Goal: Transaction & Acquisition: Purchase product/service

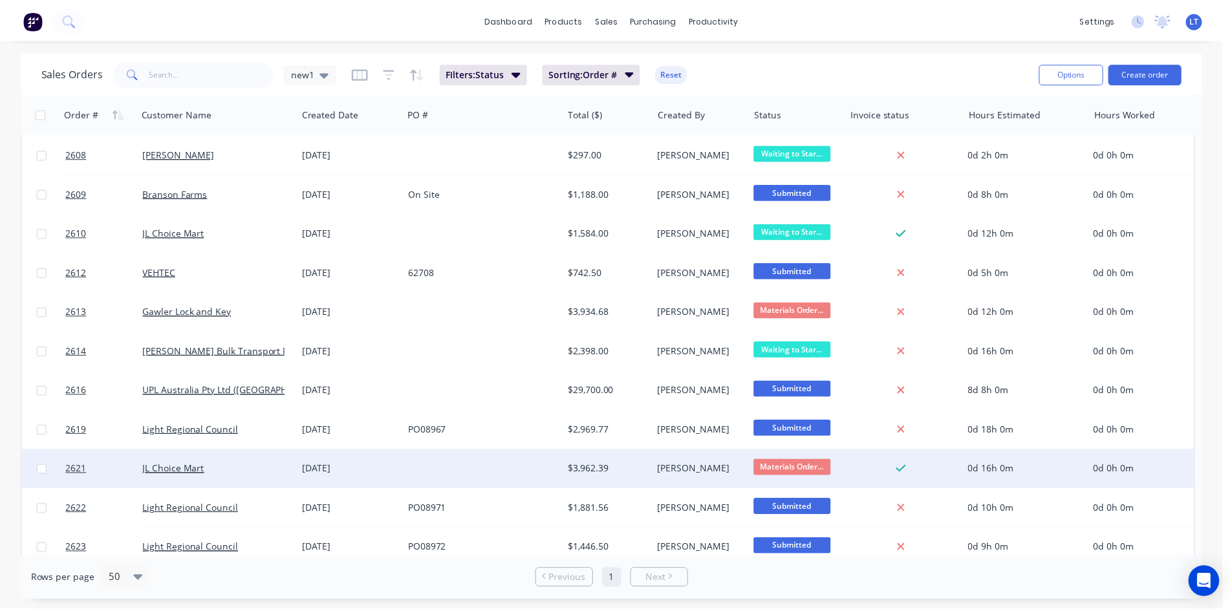
scroll to position [885, 0]
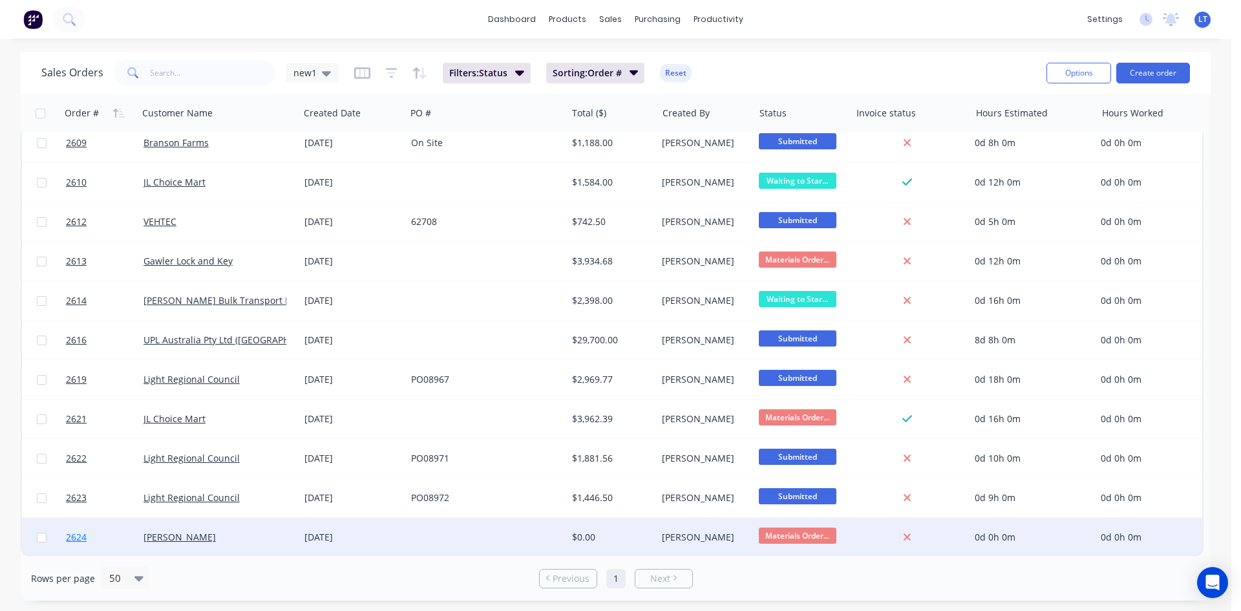
click at [126, 532] on link "2624" at bounding box center [105, 537] width 78 height 39
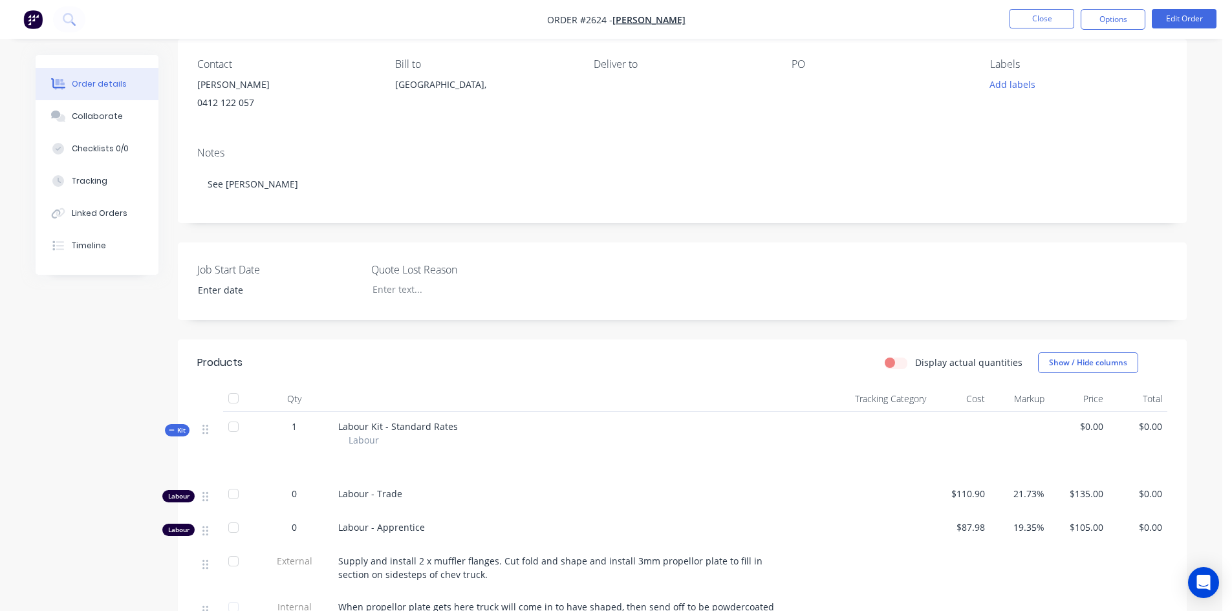
scroll to position [361, 0]
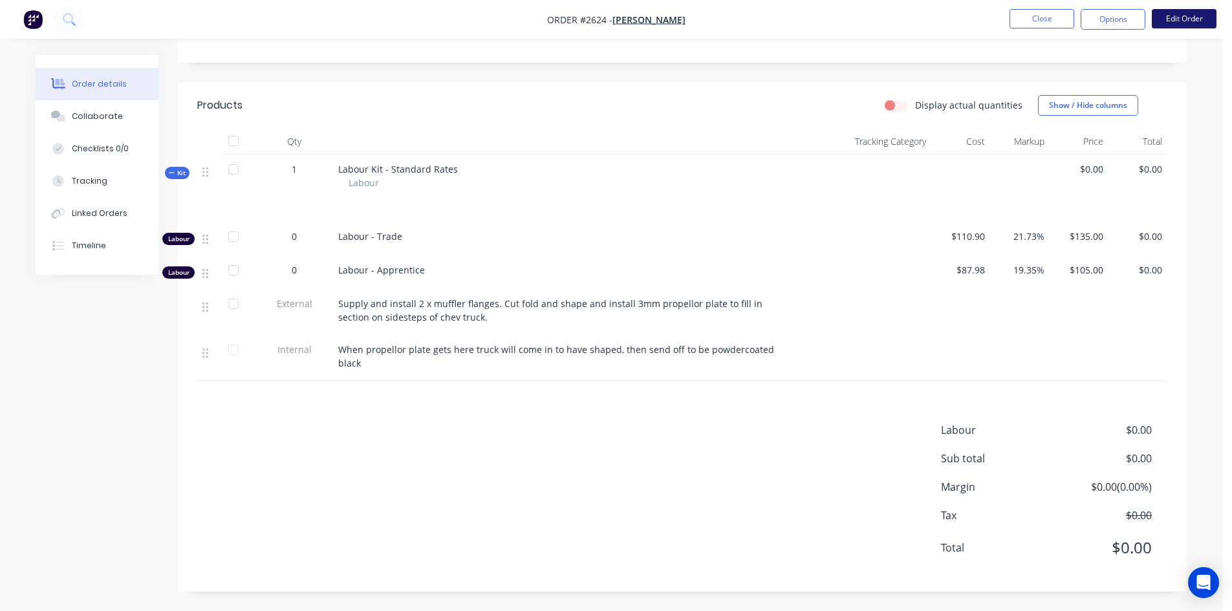
click at [1174, 19] on button "Edit Order" at bounding box center [1184, 18] width 65 height 19
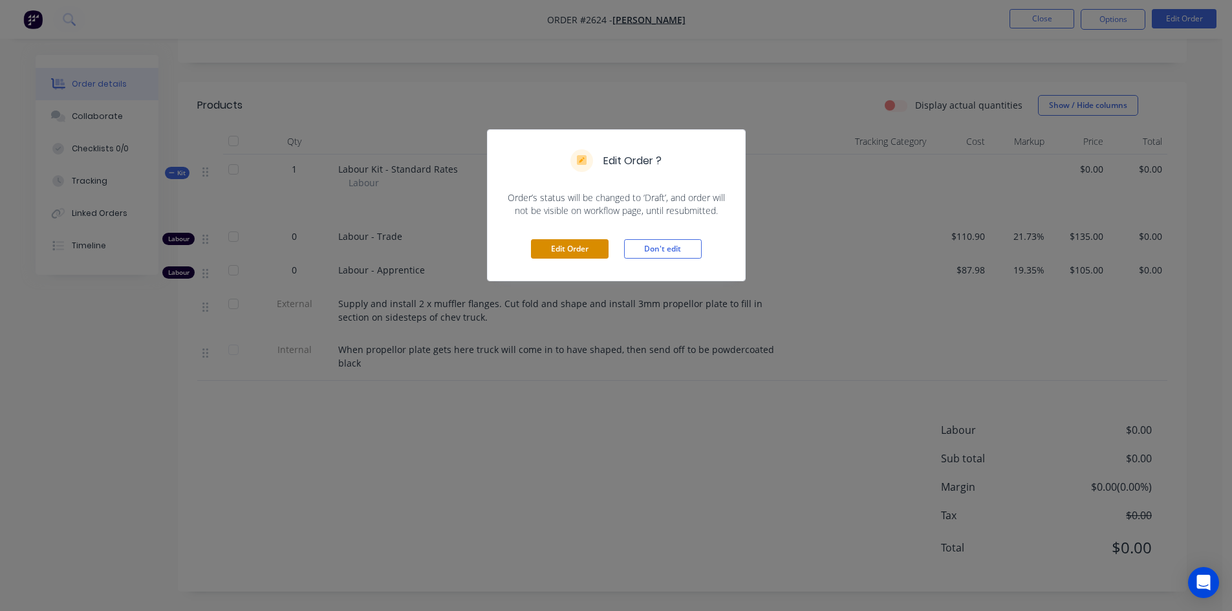
click at [584, 250] on button "Edit Order" at bounding box center [570, 248] width 78 height 19
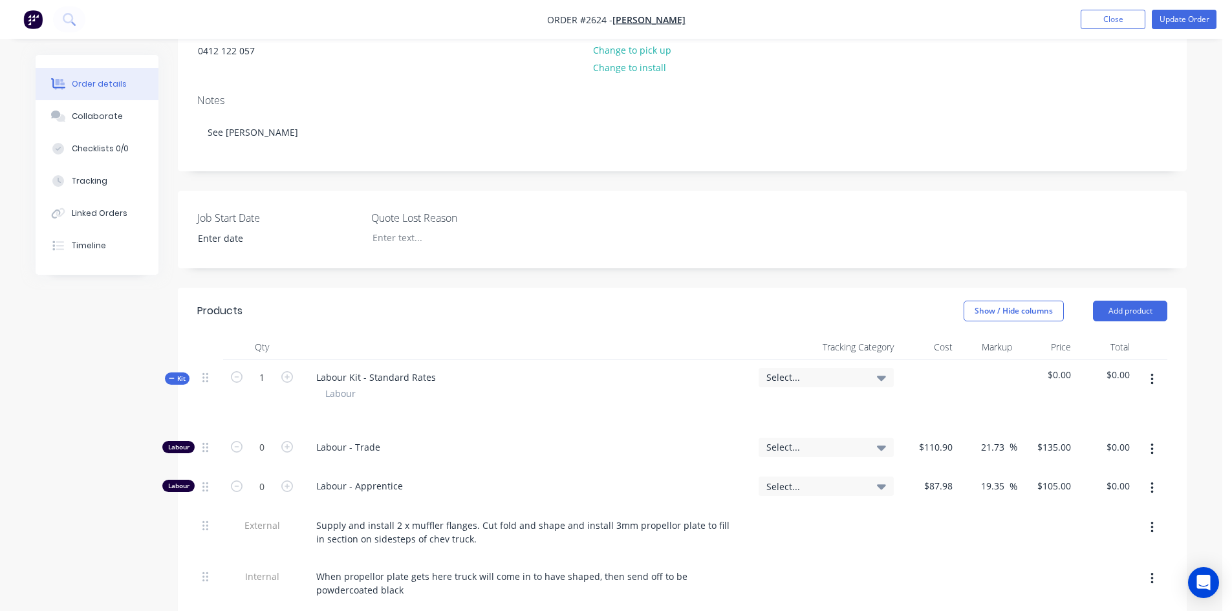
scroll to position [453, 0]
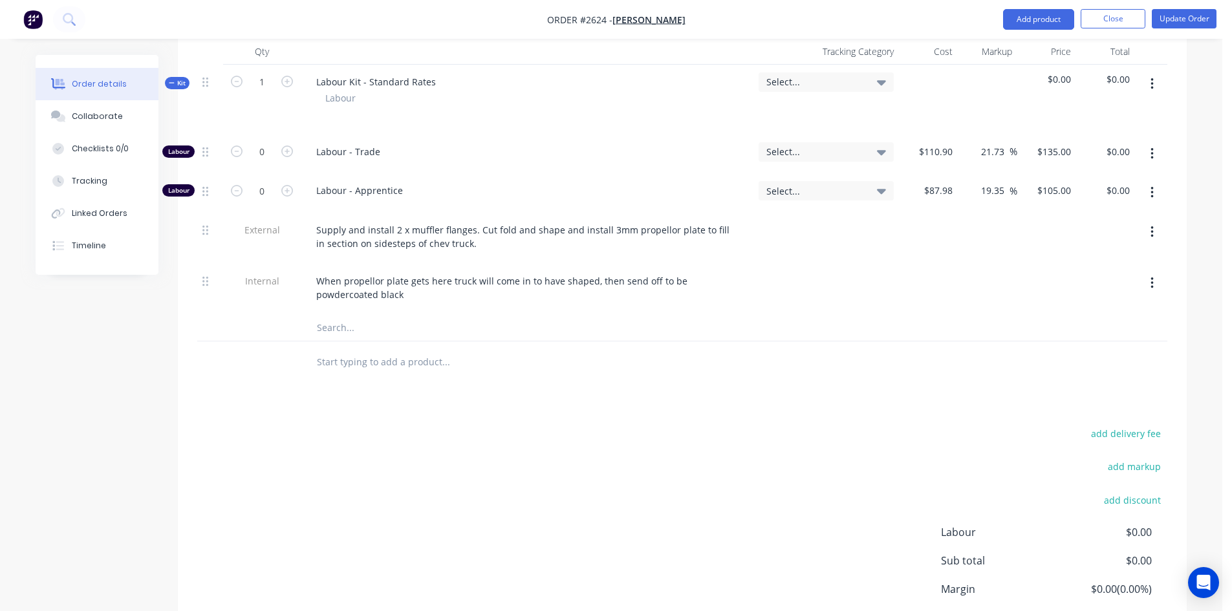
click at [368, 362] on input "text" at bounding box center [445, 362] width 259 height 26
click at [387, 364] on input "text" at bounding box center [445, 362] width 259 height 26
click at [357, 359] on input "Mild steel flange 2" 2 bolt" at bounding box center [445, 362] width 259 height 26
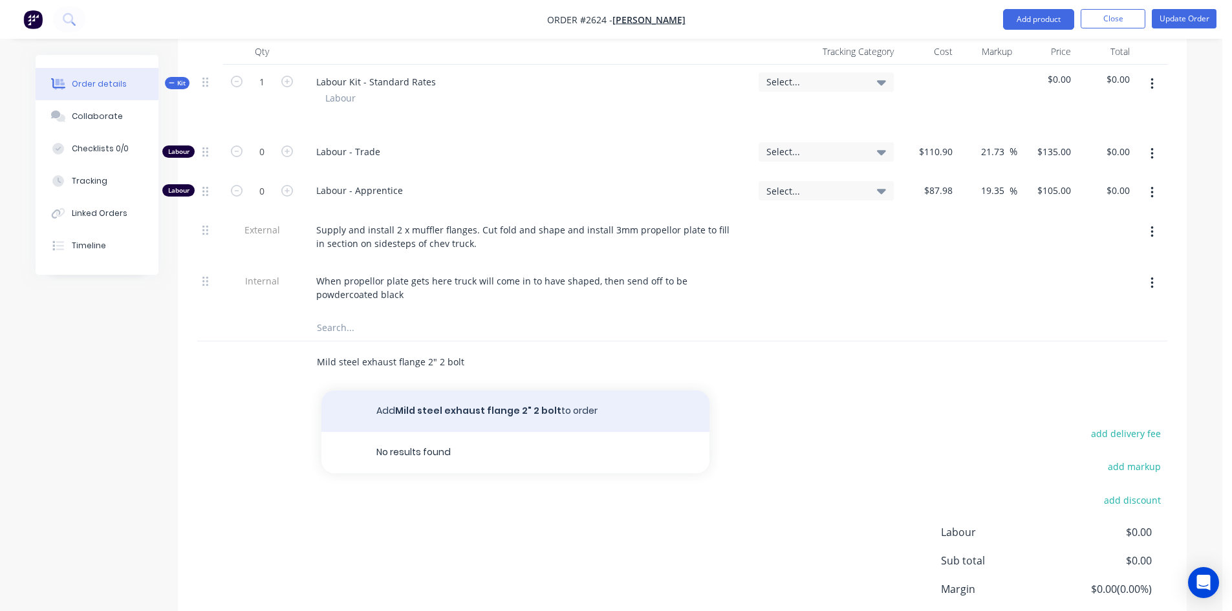
type input "Mild steel exhaust flange 2" 2 bolt"
click at [524, 411] on button "Add Mild steel exhaust flange 2" 2 bolt to order" at bounding box center [515, 411] width 388 height 41
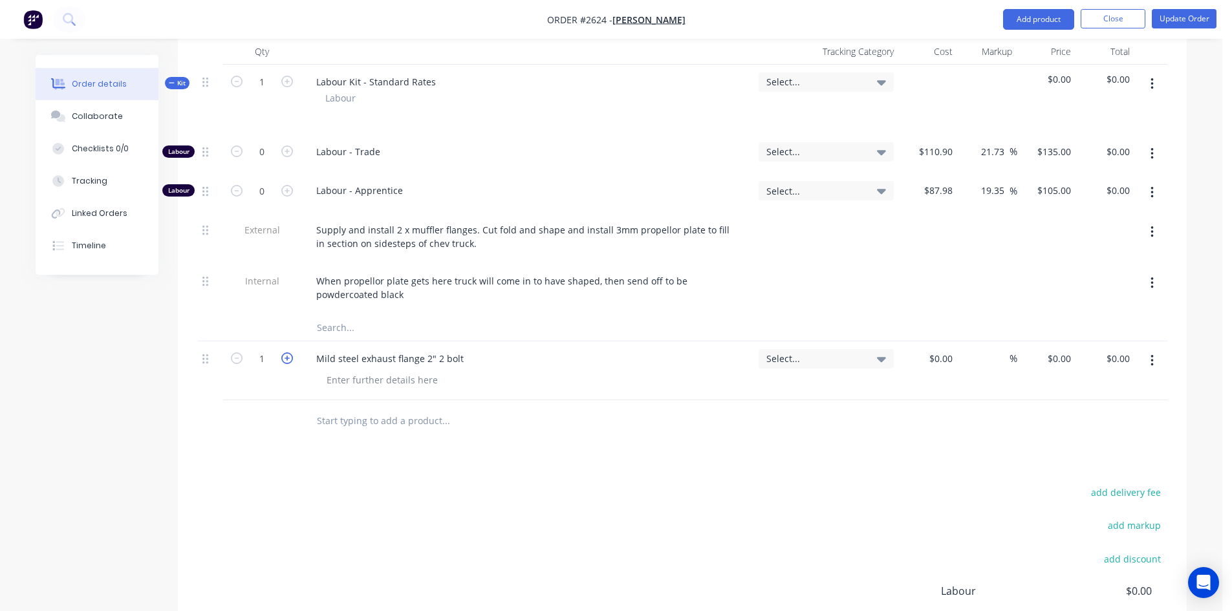
click at [289, 358] on icon "button" at bounding box center [287, 358] width 12 height 12
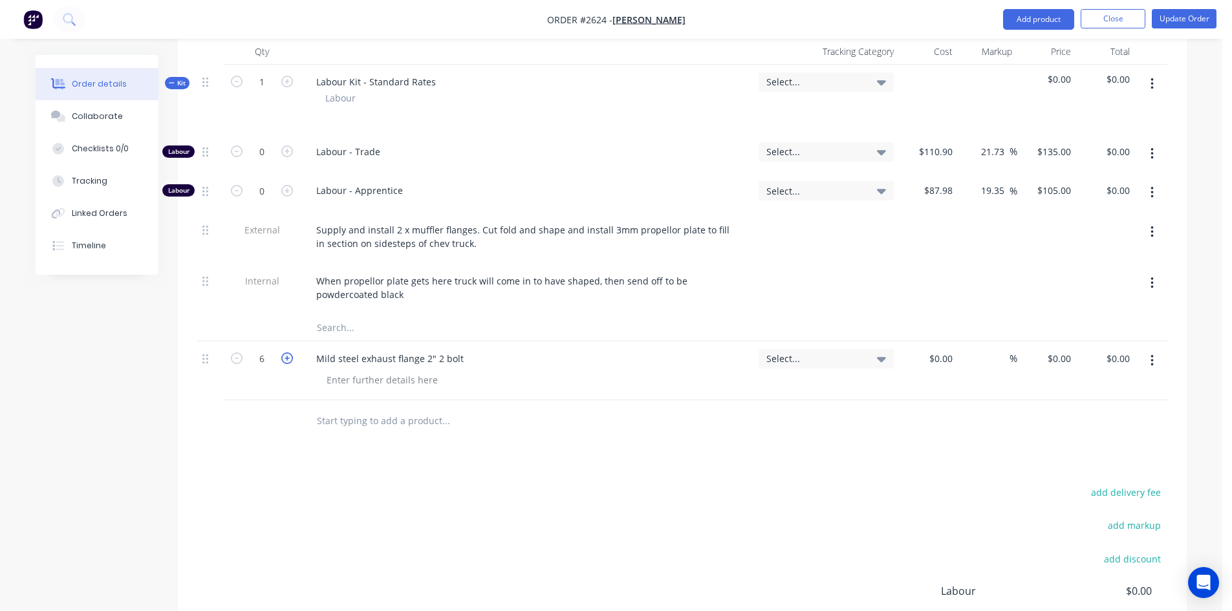
click at [289, 358] on icon "button" at bounding box center [287, 358] width 12 height 12
click at [236, 359] on icon "button" at bounding box center [237, 358] width 12 height 12
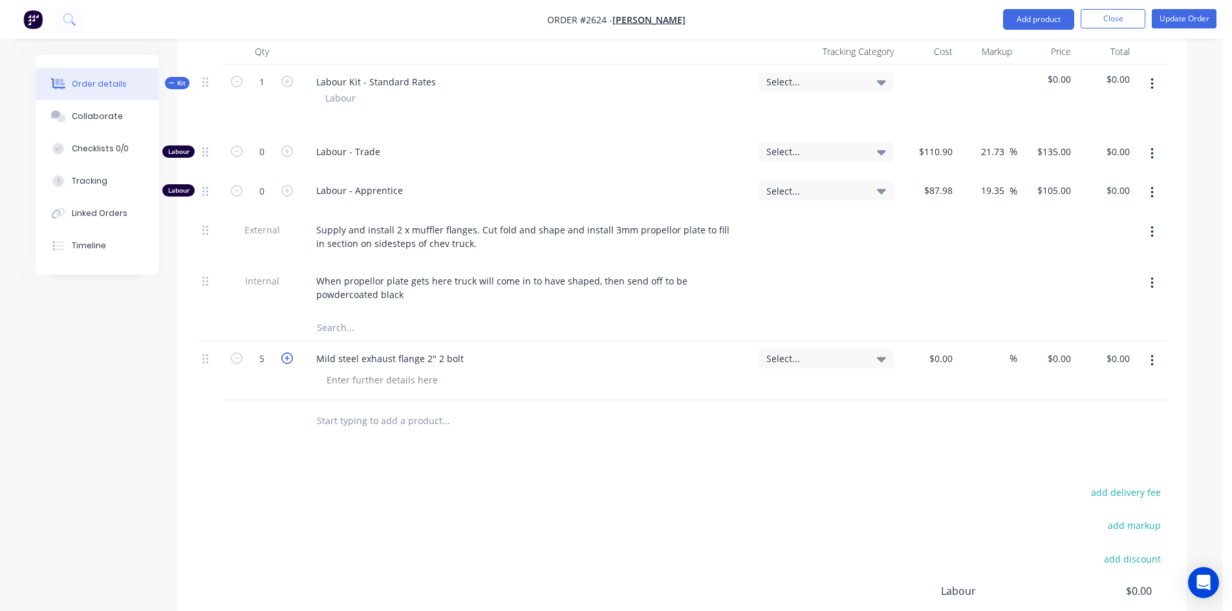
click at [286, 358] on icon "button" at bounding box center [287, 358] width 12 height 12
type input "6"
click at [948, 365] on input at bounding box center [950, 358] width 15 height 19
type input "$5.25"
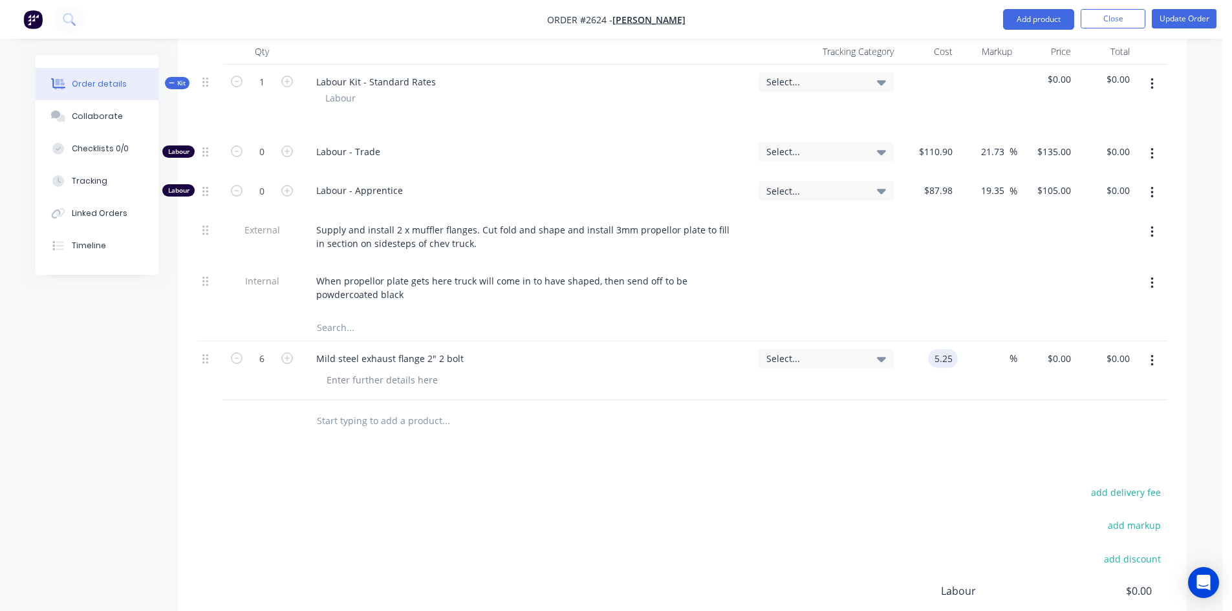
type input "$31.50"
click at [954, 442] on div at bounding box center [682, 421] width 970 height 42
click at [1005, 361] on input at bounding box center [1001, 358] width 15 height 19
type input "30"
type input "$6.825"
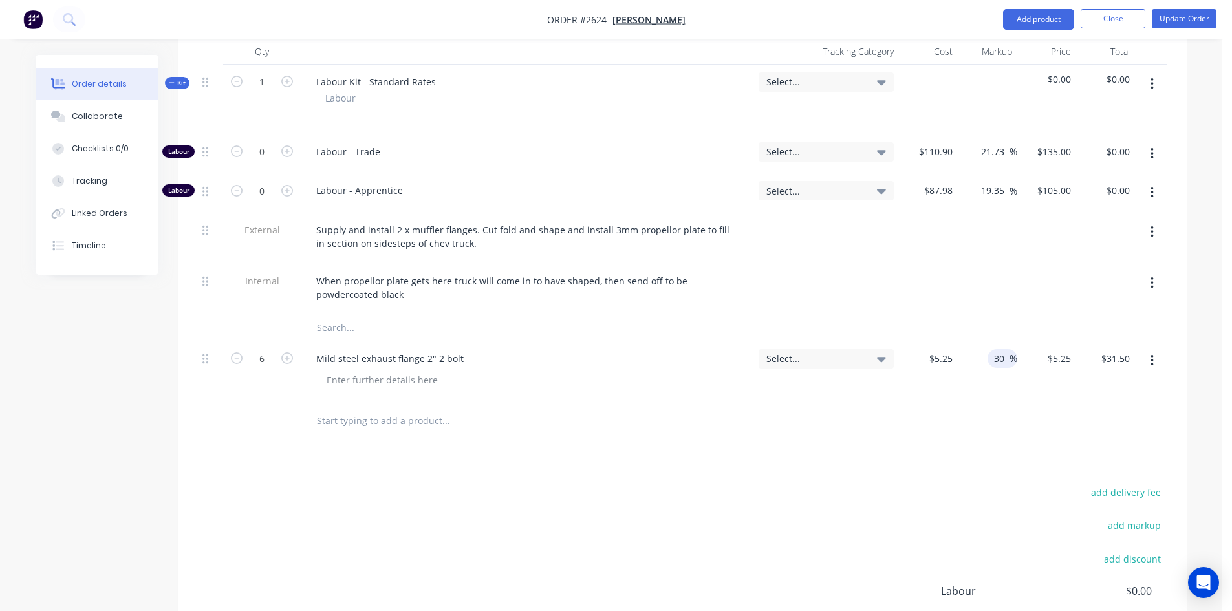
type input "$40.95"
click at [965, 476] on div "Products Show / Hide columns Add product Qty Tracking Category Cost Markup Pric…" at bounding box center [682, 372] width 1009 height 760
click at [1186, 23] on button "Update Order" at bounding box center [1184, 18] width 65 height 19
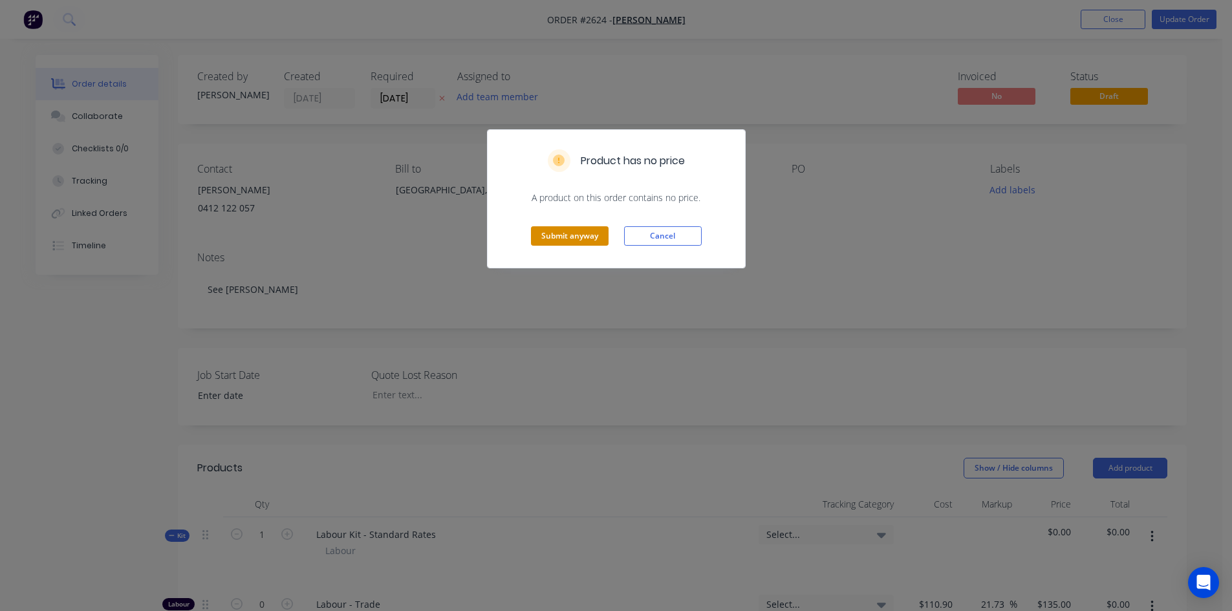
click at [568, 237] on button "Submit anyway" at bounding box center [570, 235] width 78 height 19
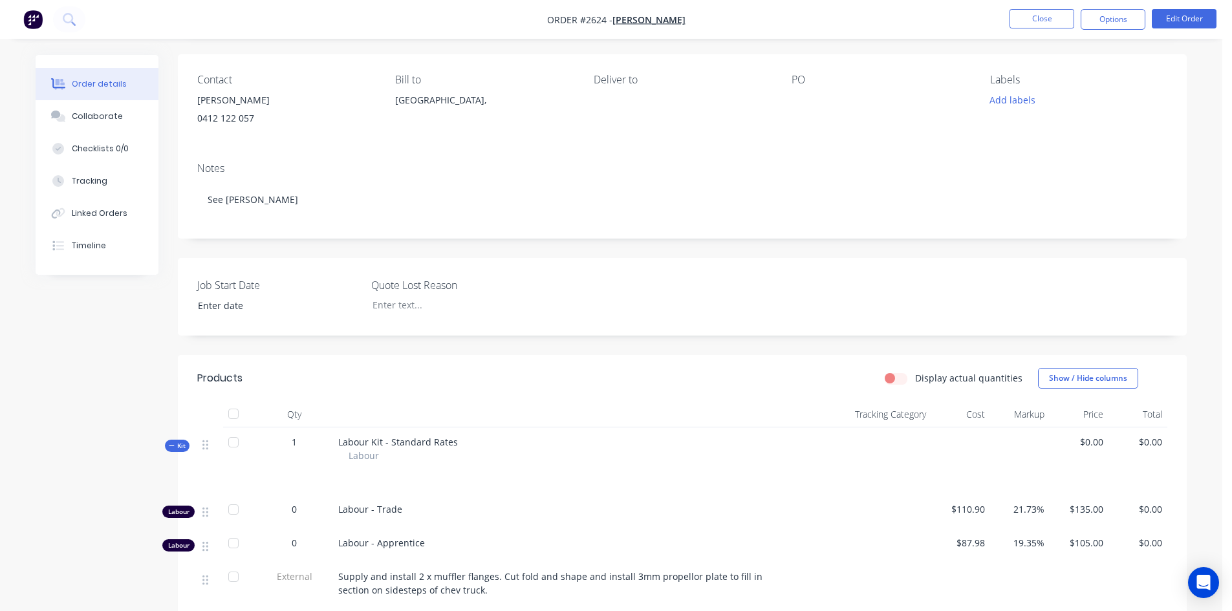
scroll to position [395, 0]
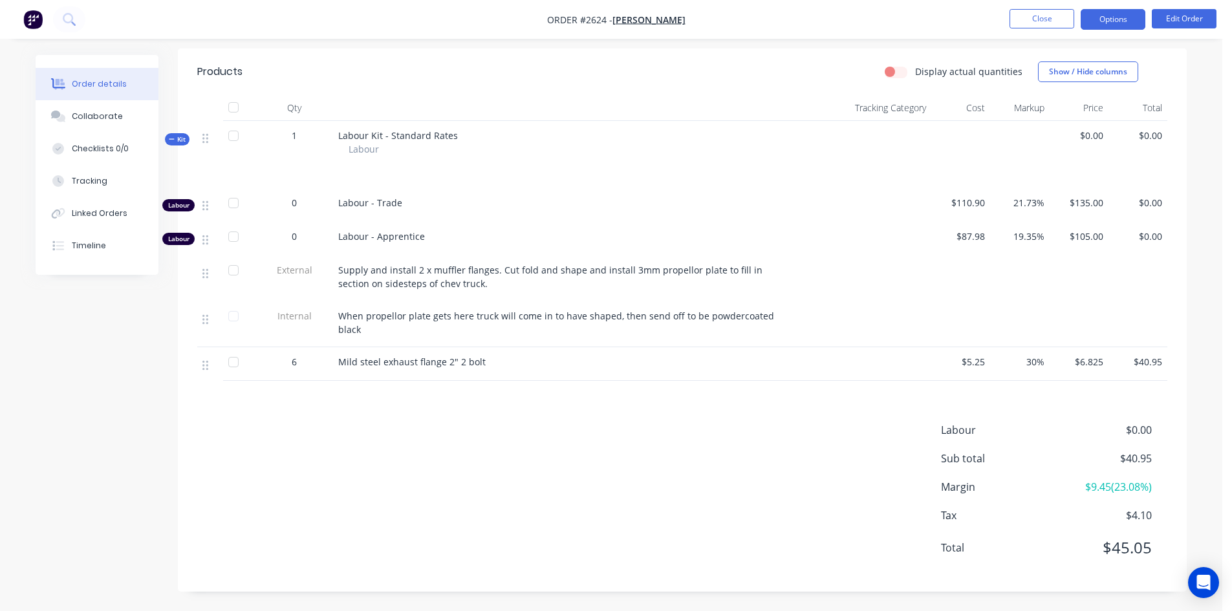
click at [1124, 28] on button "Options" at bounding box center [1112, 19] width 65 height 21
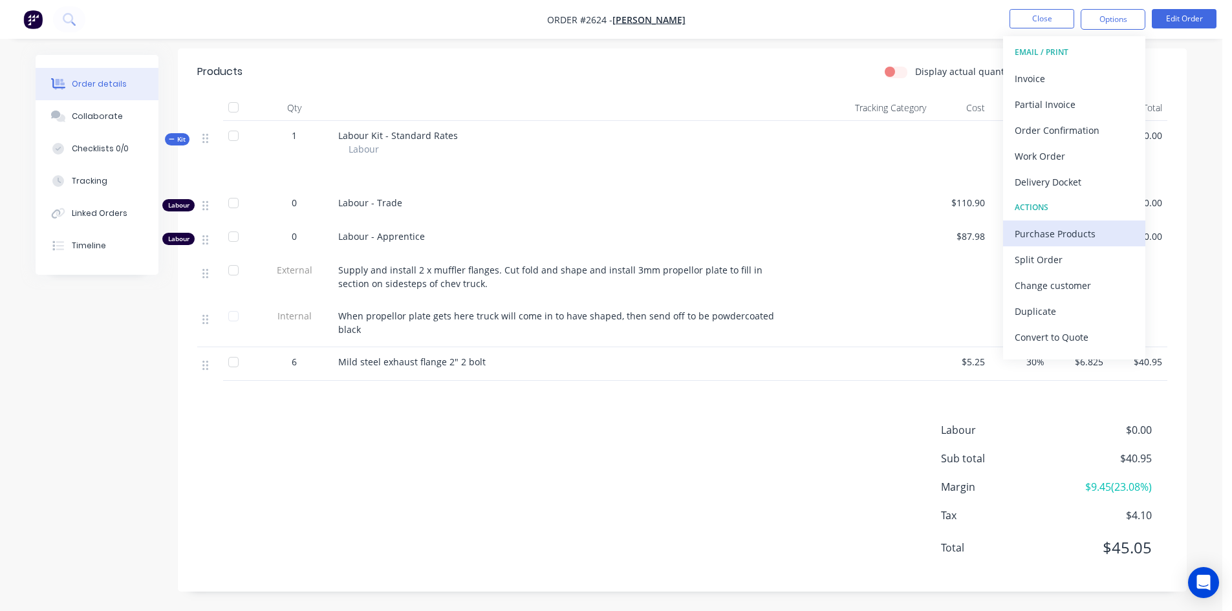
click at [1060, 237] on div "Purchase Products" at bounding box center [1073, 233] width 119 height 19
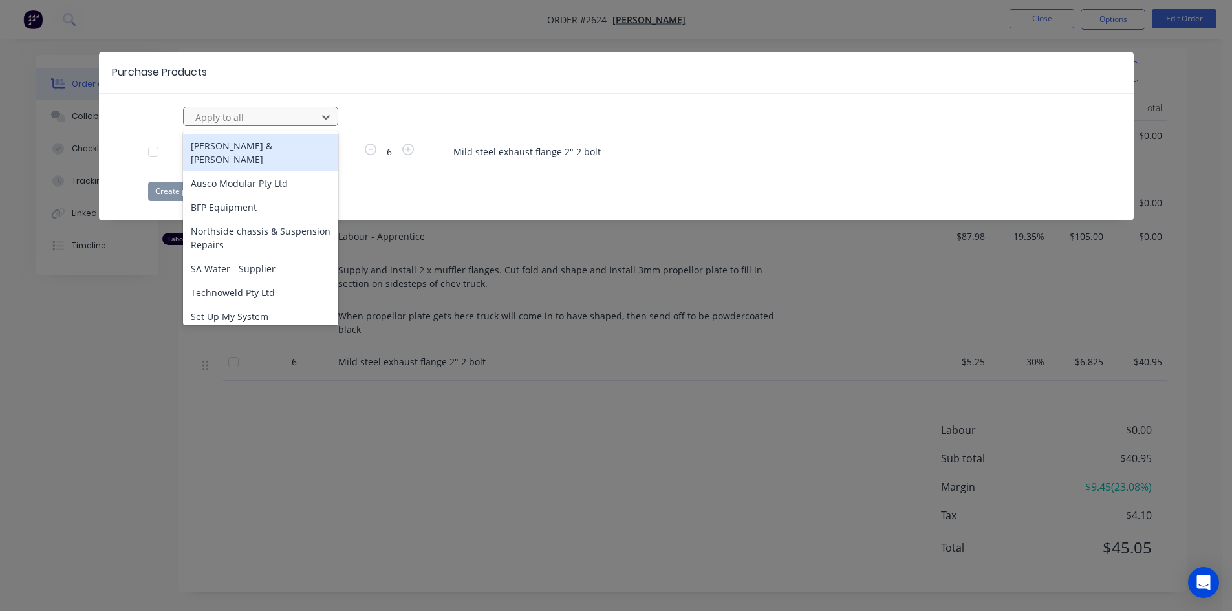
click at [234, 116] on div at bounding box center [252, 117] width 116 height 16
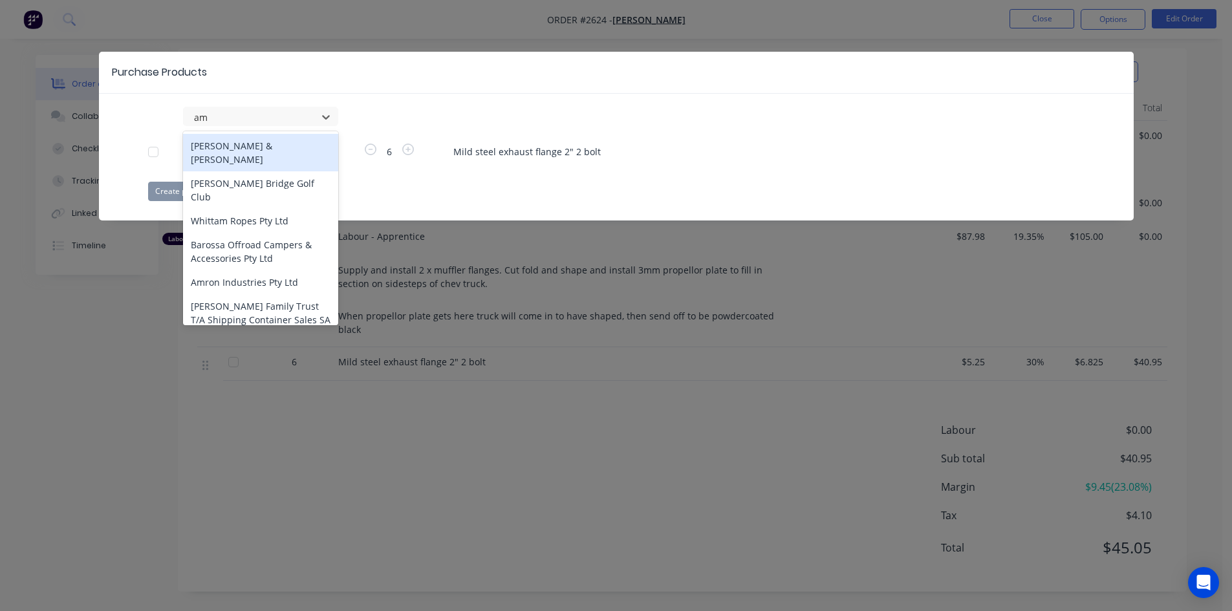
type input "amr"
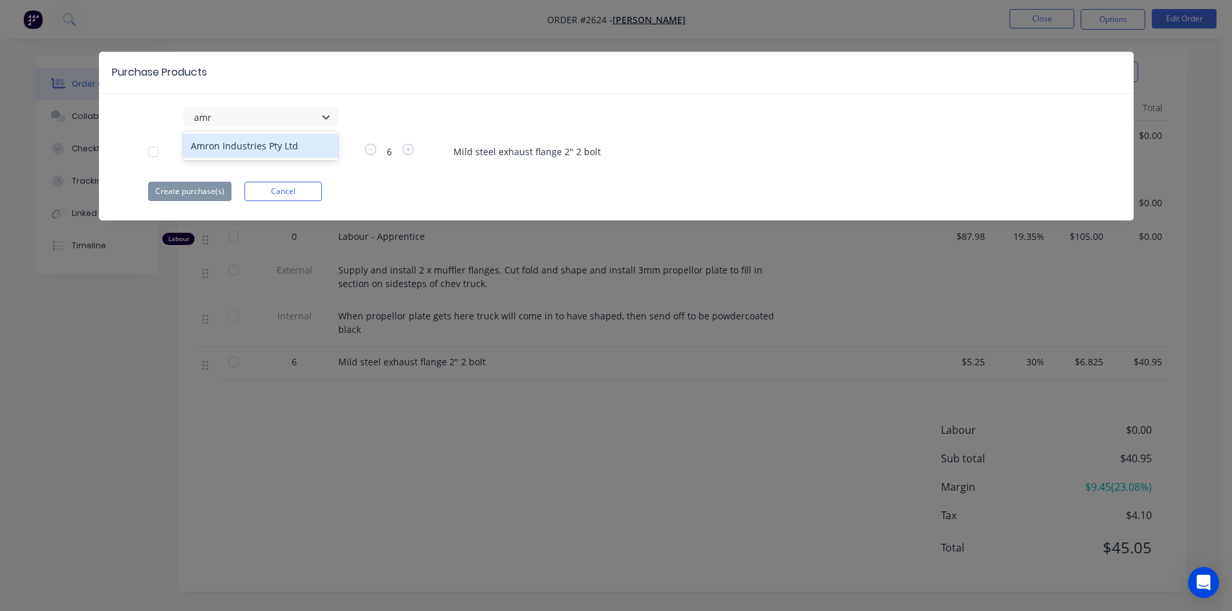
click at [235, 143] on div "Amron Industries Pty Ltd" at bounding box center [260, 146] width 155 height 24
click at [197, 193] on button "Create purchase(s)" at bounding box center [189, 191] width 83 height 19
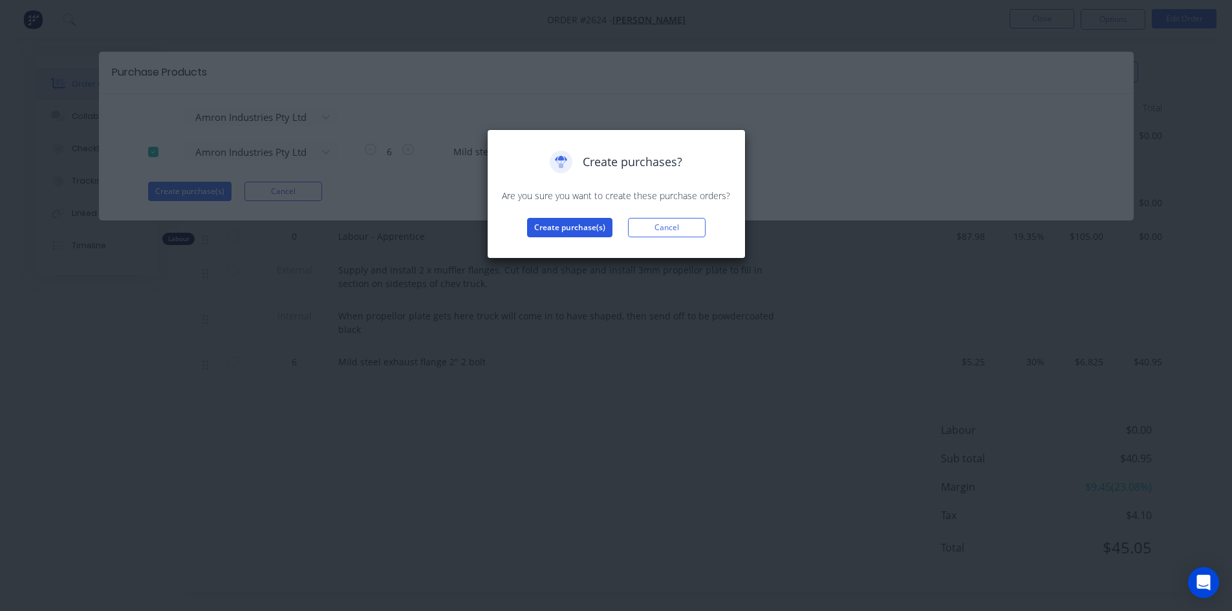
click at [554, 224] on button "Create purchase(s)" at bounding box center [569, 227] width 85 height 19
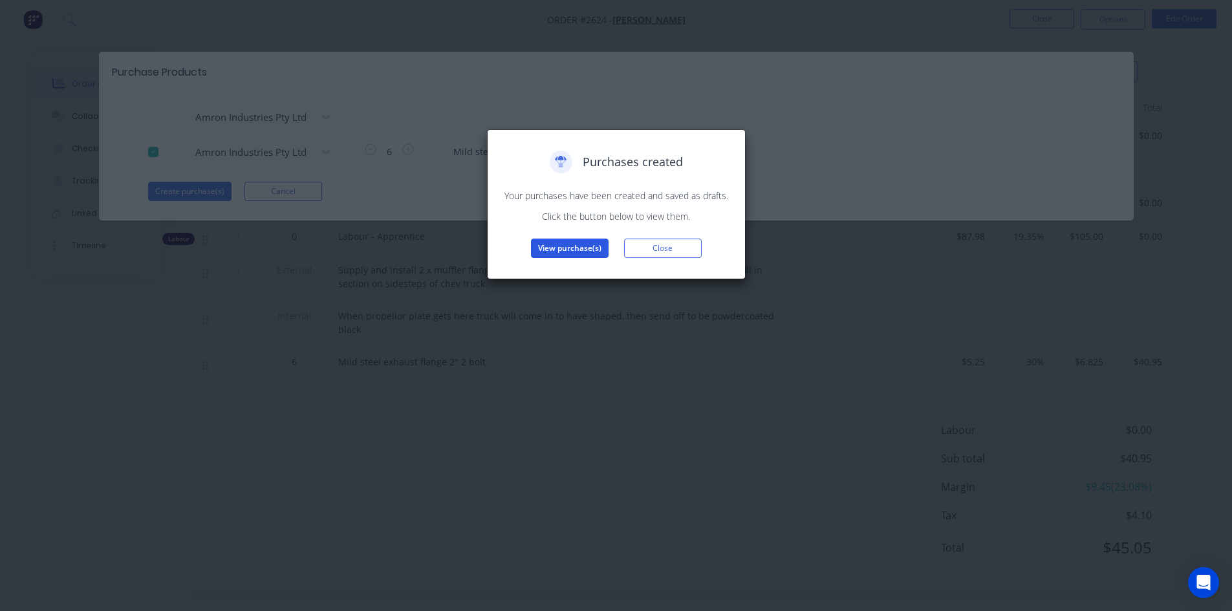
click at [556, 250] on button "View purchase(s)" at bounding box center [570, 248] width 78 height 19
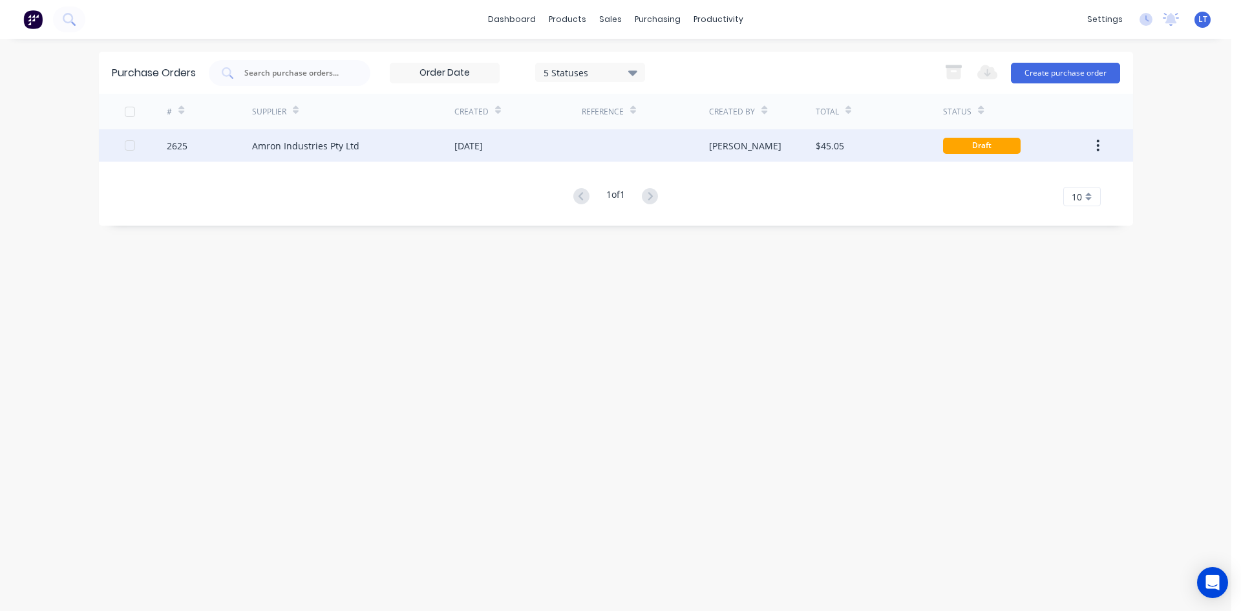
click at [810, 142] on div "[PERSON_NAME]" at bounding box center [762, 145] width 107 height 32
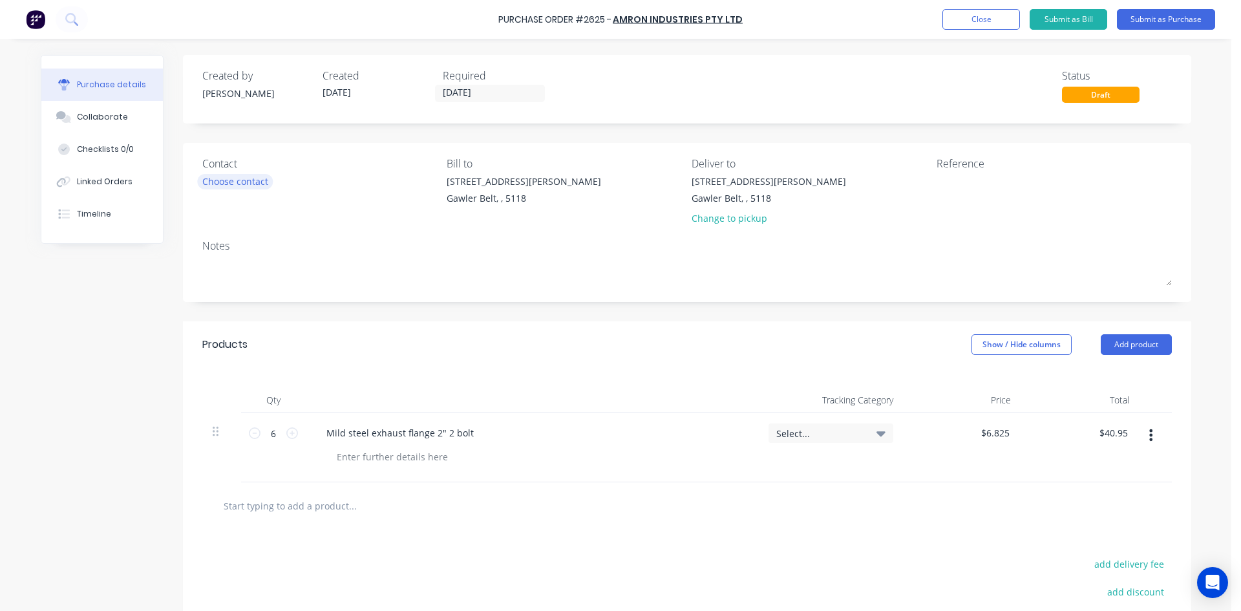
click at [243, 183] on div "Choose contact" at bounding box center [235, 182] width 66 height 14
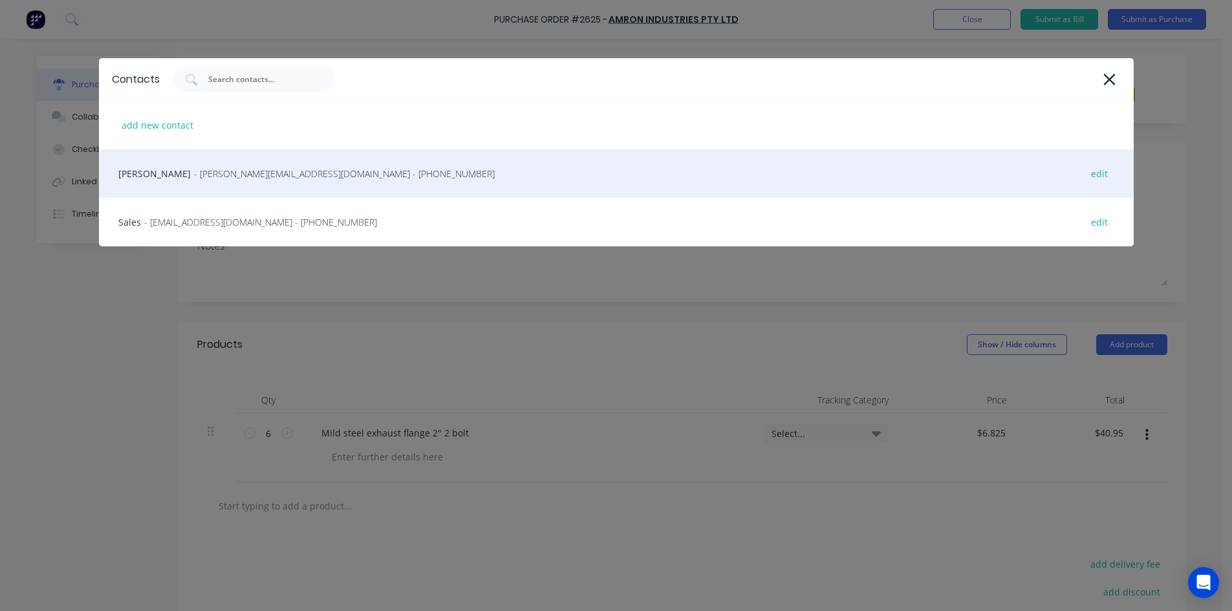
click at [217, 165] on div "[PERSON_NAME] - [PERSON_NAME][EMAIL_ADDRESS][DOMAIN_NAME] - [PHONE_NUMBER] edit" at bounding box center [616, 173] width 1035 height 48
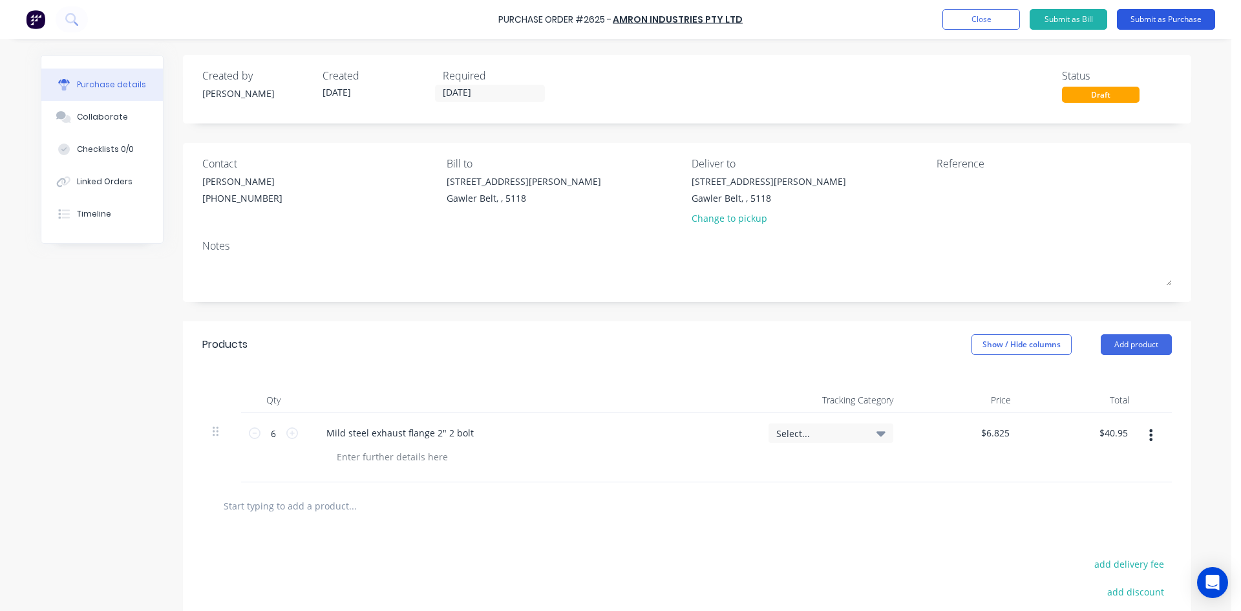
click at [1146, 20] on button "Submit as Purchase" at bounding box center [1166, 19] width 98 height 21
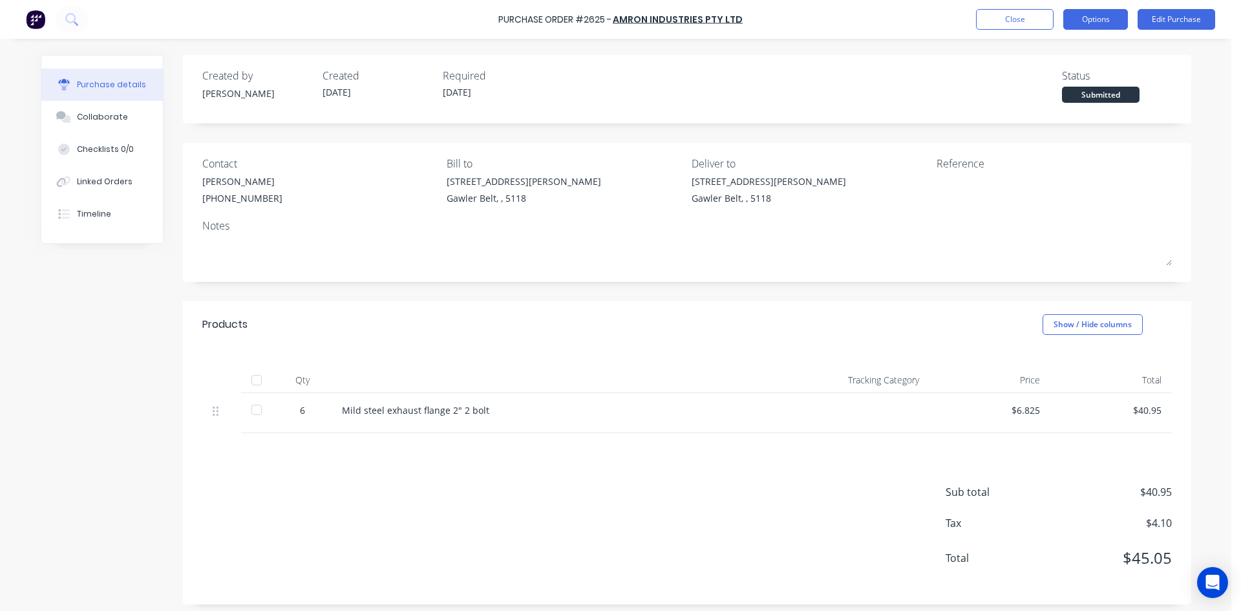
click at [1077, 26] on button "Options" at bounding box center [1096, 19] width 65 height 21
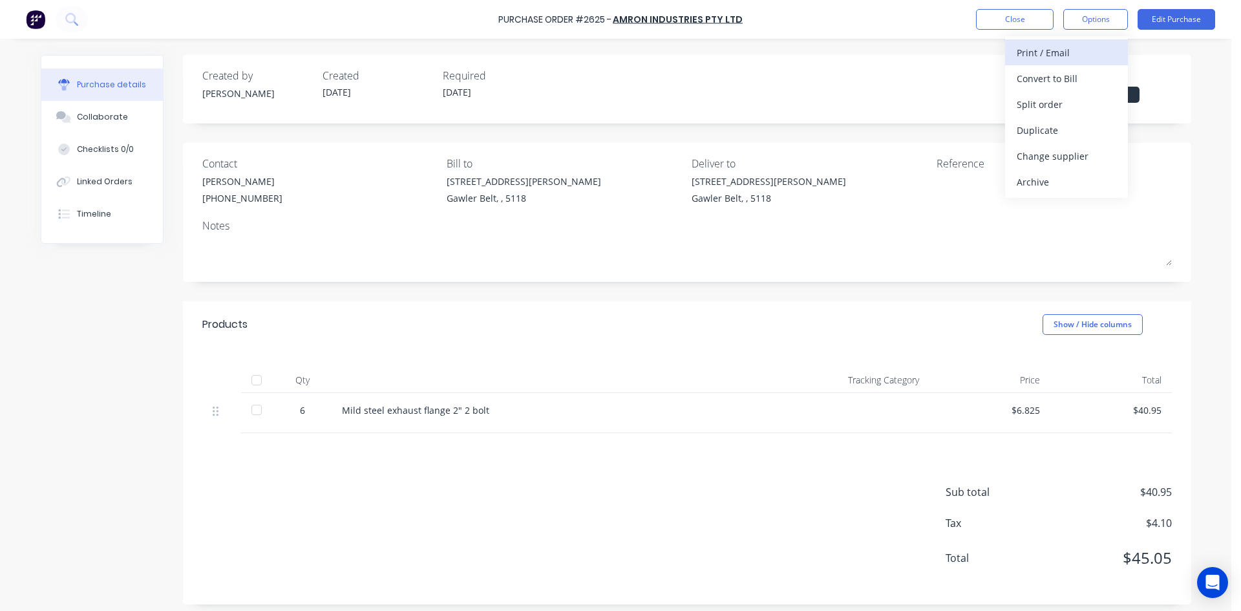
click at [1056, 56] on div "Print / Email" at bounding box center [1067, 52] width 100 height 19
click at [1052, 75] on div "With pricing" at bounding box center [1067, 78] width 100 height 19
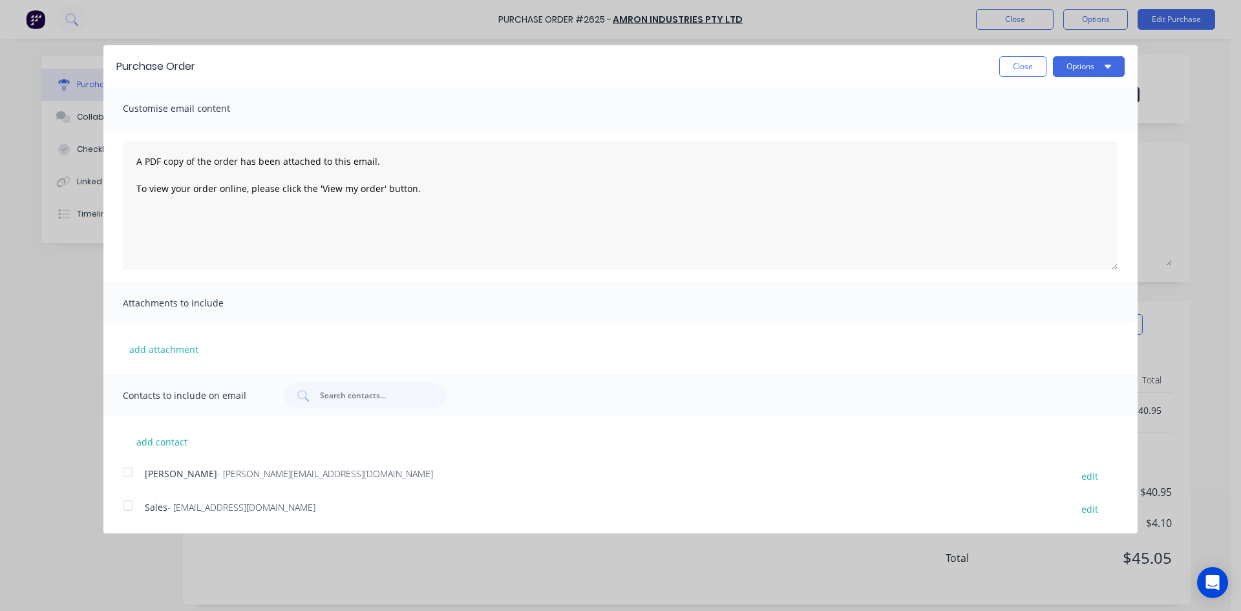
click at [217, 470] on span "- [PERSON_NAME][EMAIL_ADDRESS][DOMAIN_NAME]" at bounding box center [325, 473] width 216 height 12
click at [1085, 63] on button "Options" at bounding box center [1089, 66] width 72 height 21
click at [1043, 124] on div "Email" at bounding box center [1064, 125] width 100 height 19
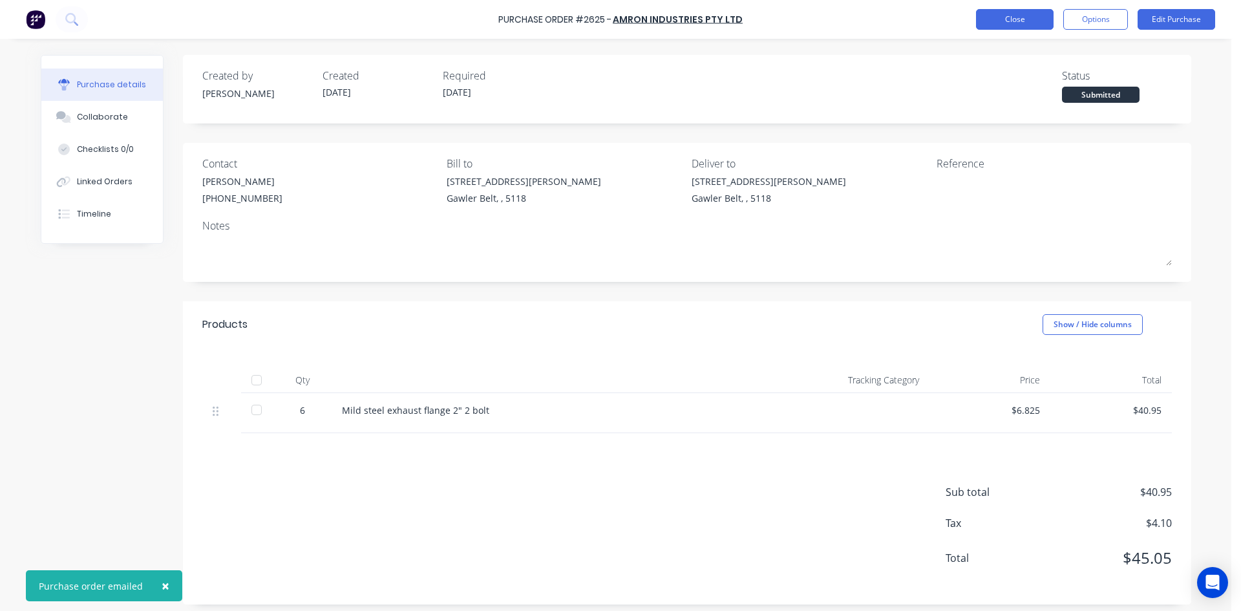
click at [1050, 26] on button "Close" at bounding box center [1015, 19] width 78 height 21
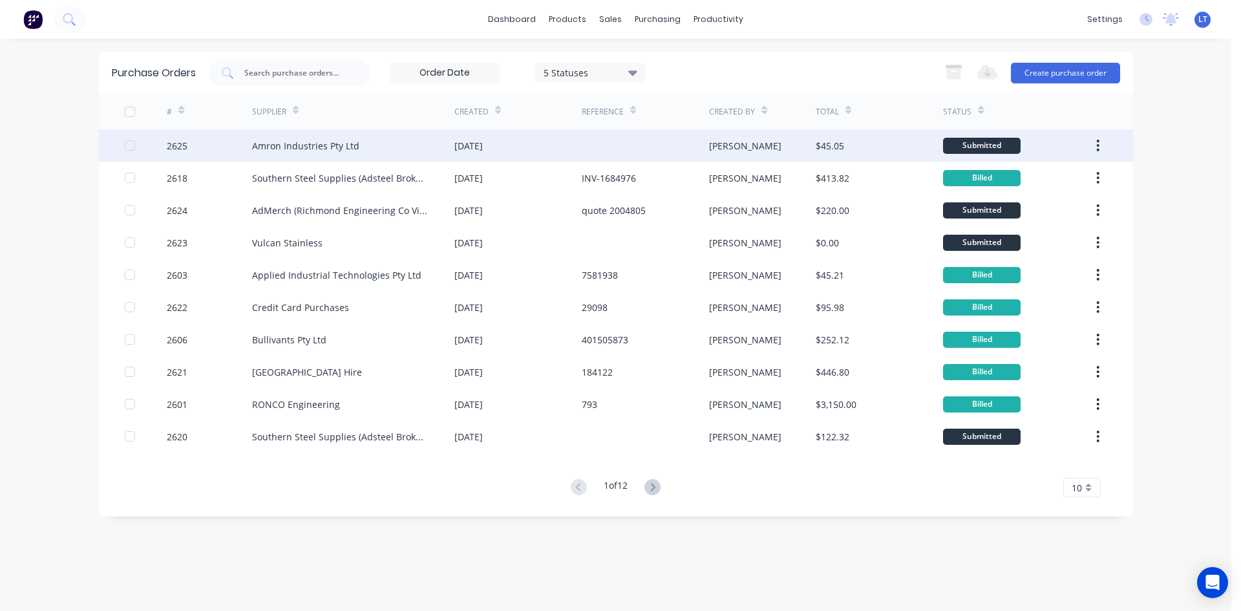
click at [323, 147] on div "Amron Industries Pty Ltd" at bounding box center [305, 146] width 107 height 14
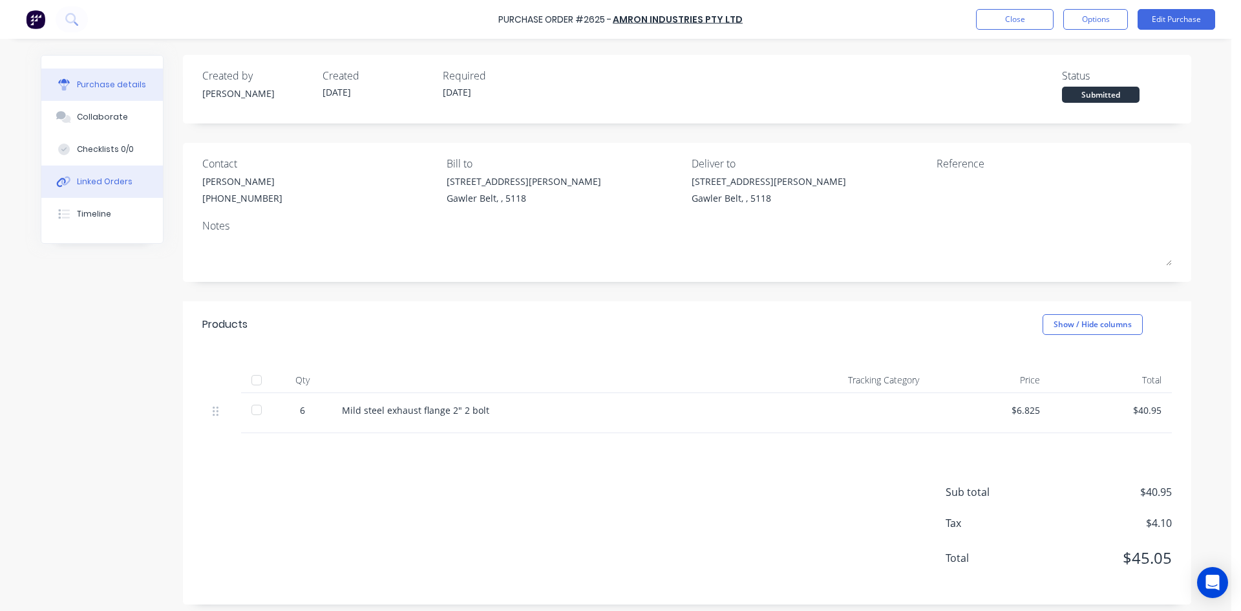
click at [96, 184] on div "Linked Orders" at bounding box center [105, 182] width 56 height 12
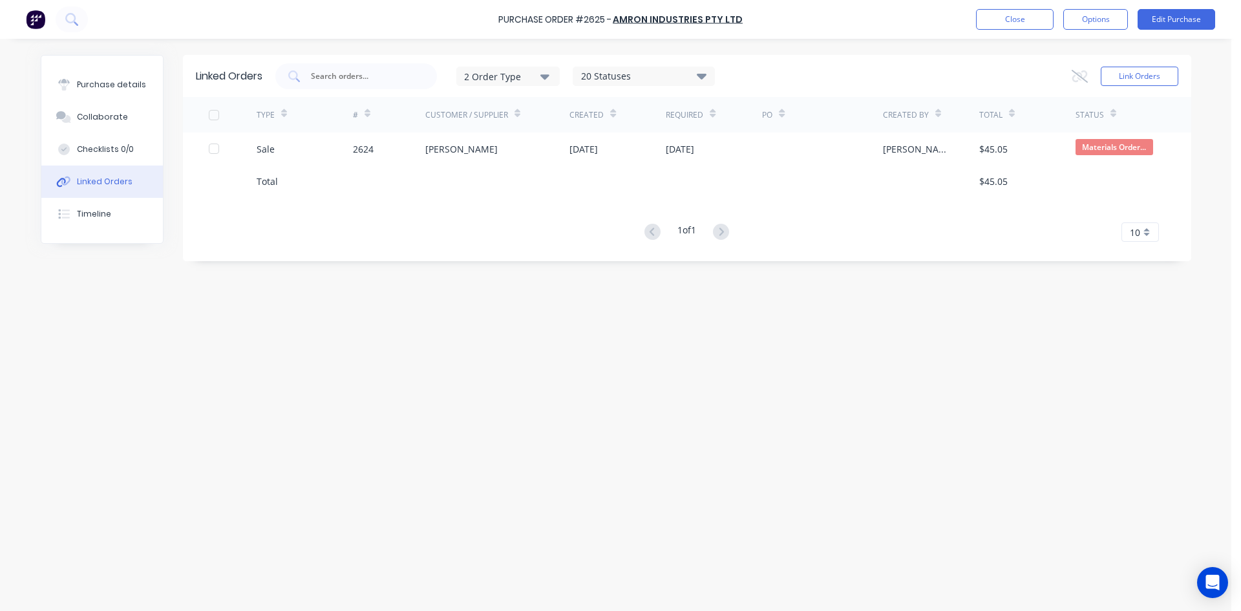
drag, startPoint x: 841, startPoint y: 442, endPoint x: 919, endPoint y: 306, distance: 156.1
click at [846, 436] on div "Linked Orders 2 Order Type 20 Statuses Sales Order Status All Archived Draft Qu…" at bounding box center [616, 321] width 1151 height 533
click at [1018, 15] on button "Close" at bounding box center [1015, 19] width 78 height 21
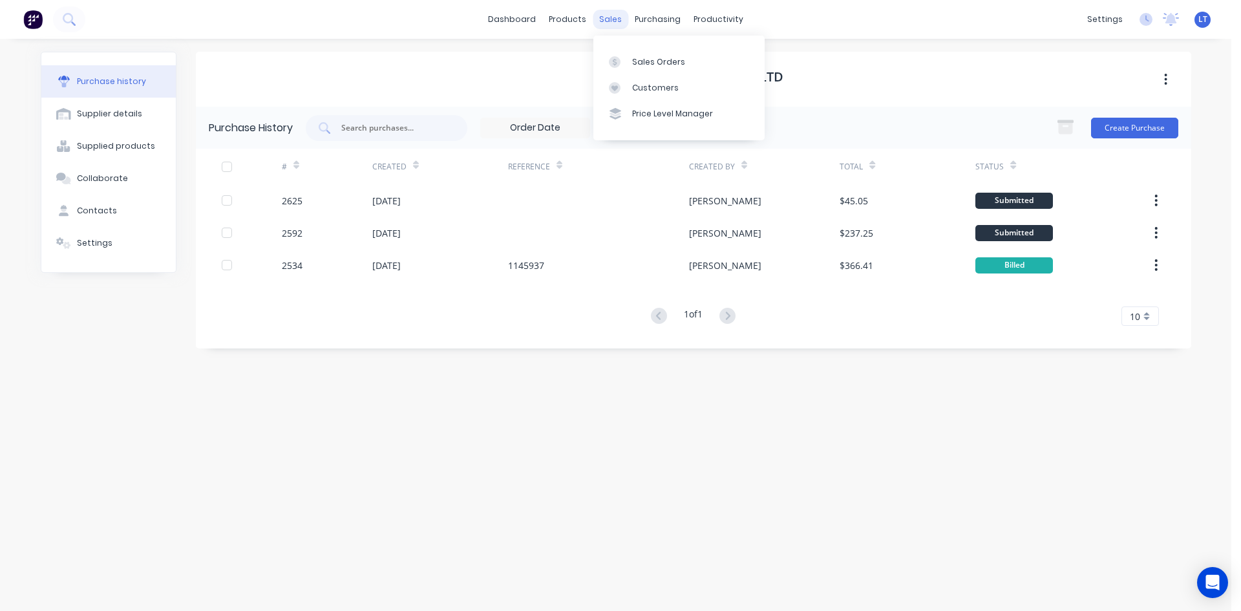
click at [606, 23] on div "sales" at bounding box center [611, 19] width 36 height 19
click at [649, 51] on link "Sales Orders" at bounding box center [679, 61] width 171 height 26
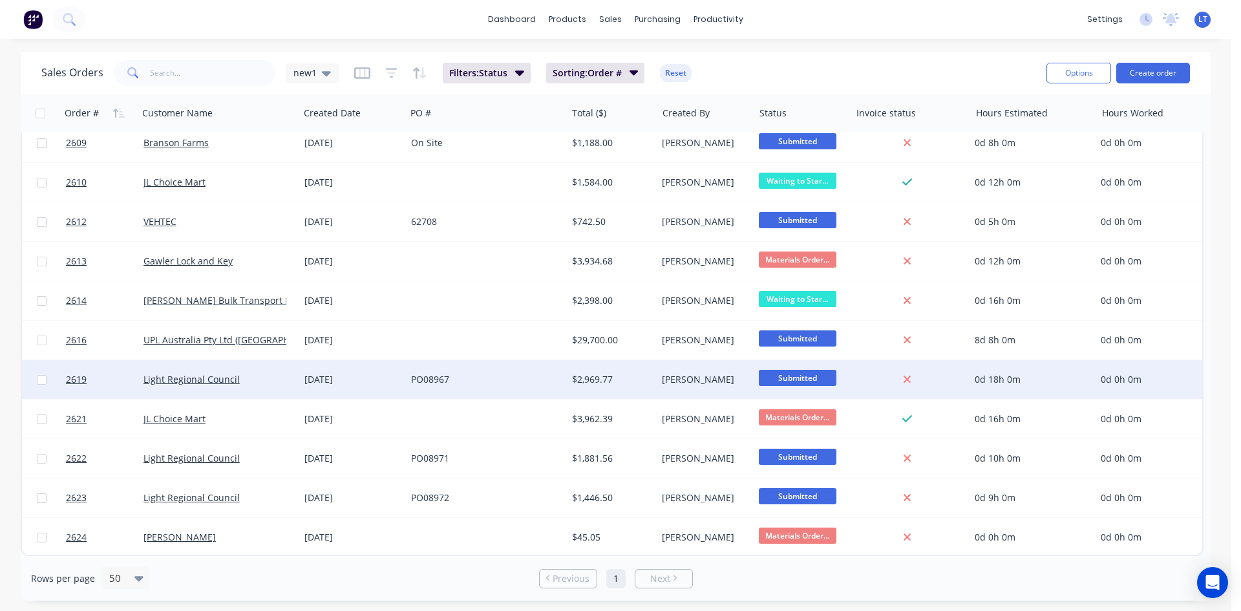
scroll to position [885, 0]
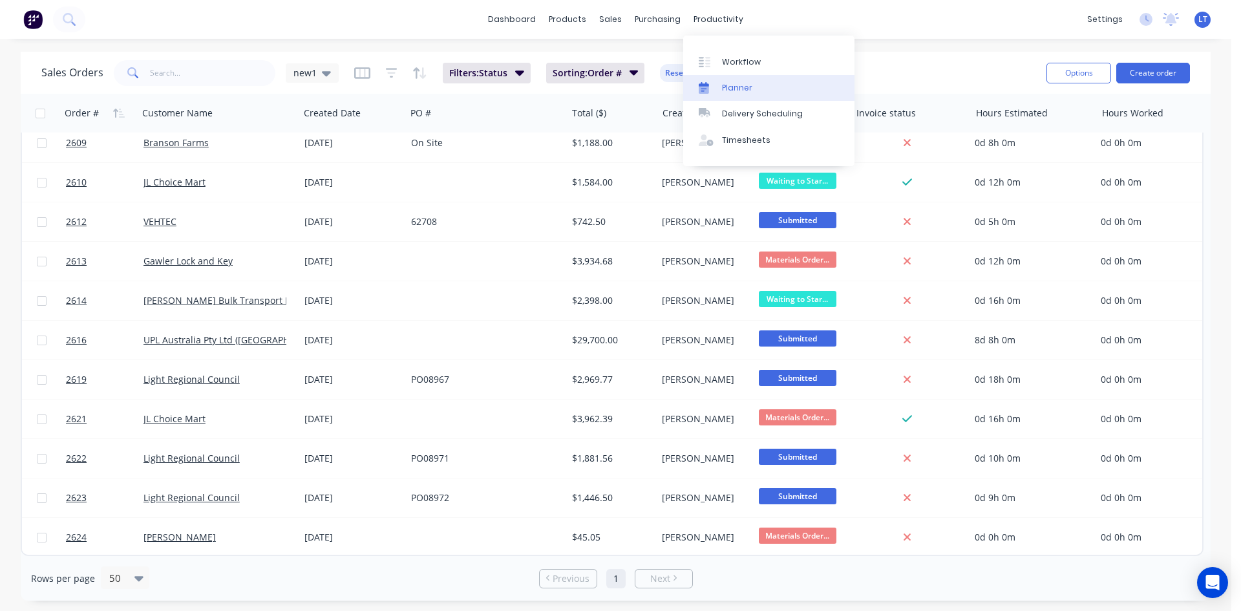
click at [750, 89] on div "Planner" at bounding box center [737, 88] width 30 height 12
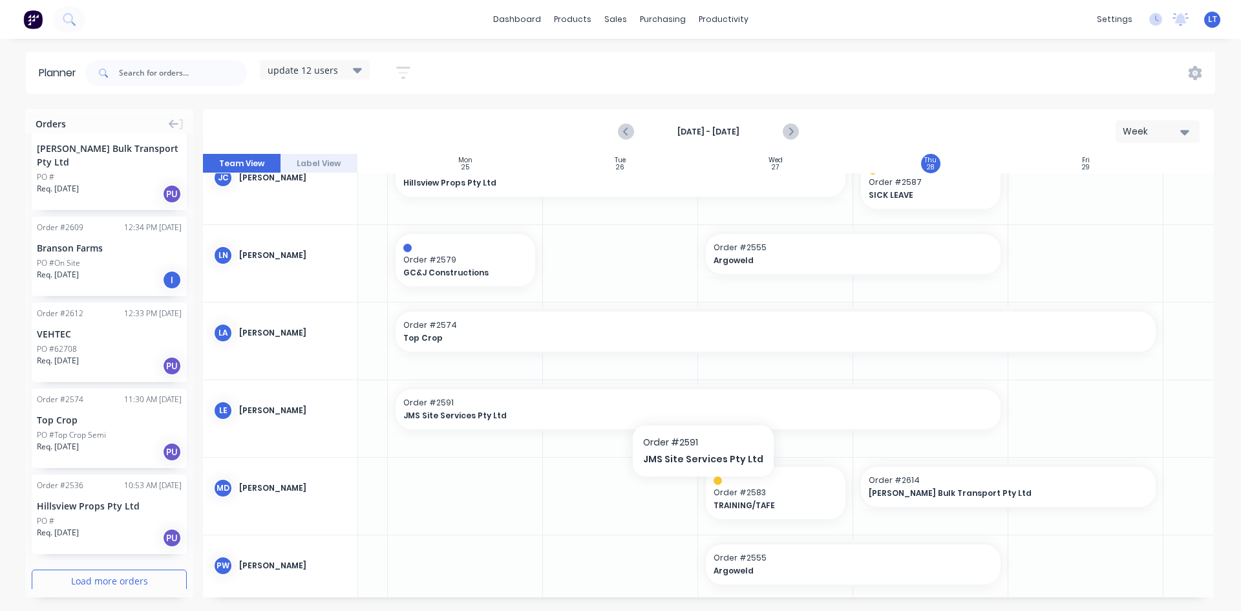
scroll to position [444, 125]
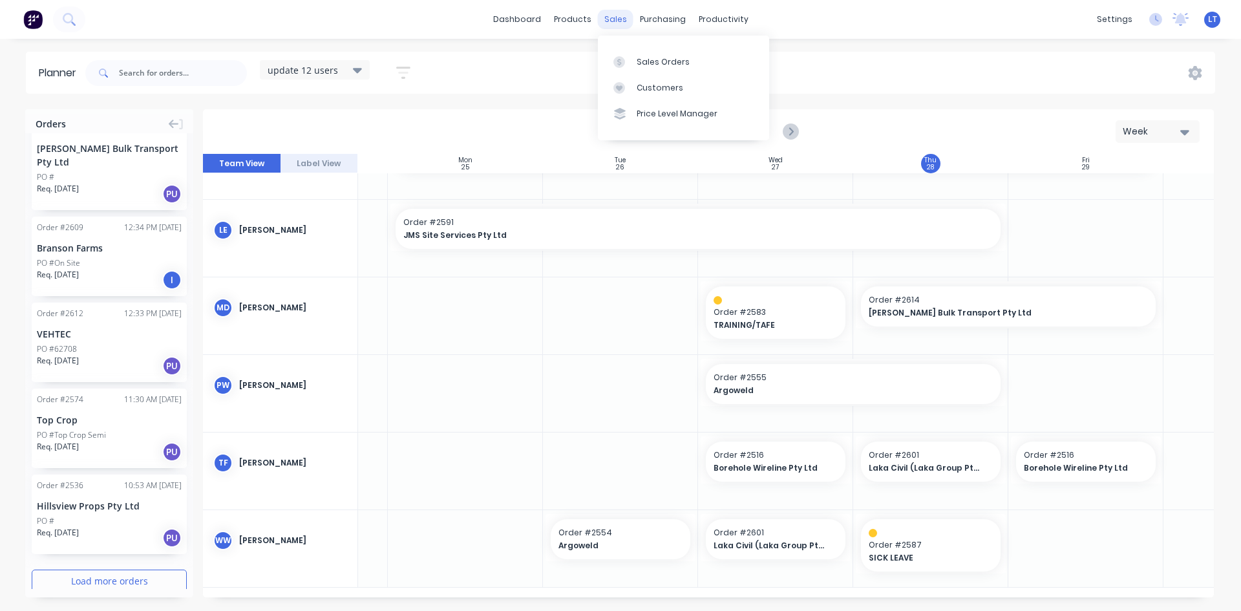
click at [619, 19] on div "sales" at bounding box center [616, 19] width 36 height 19
click at [645, 61] on div "Sales Orders" at bounding box center [663, 62] width 53 height 12
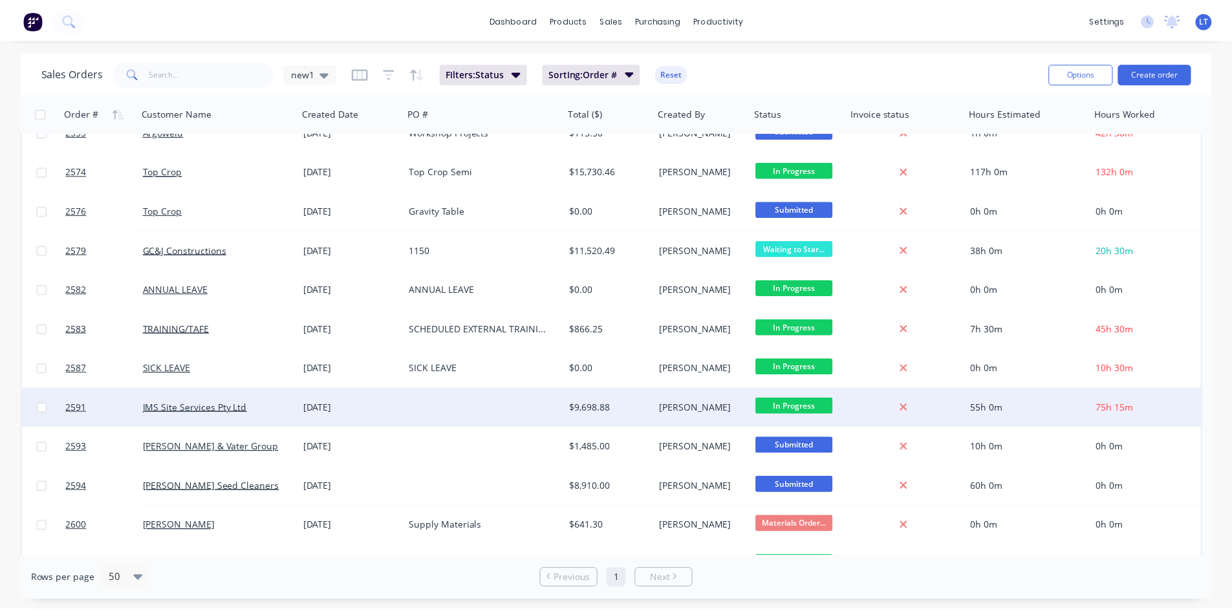
scroll to position [453, 0]
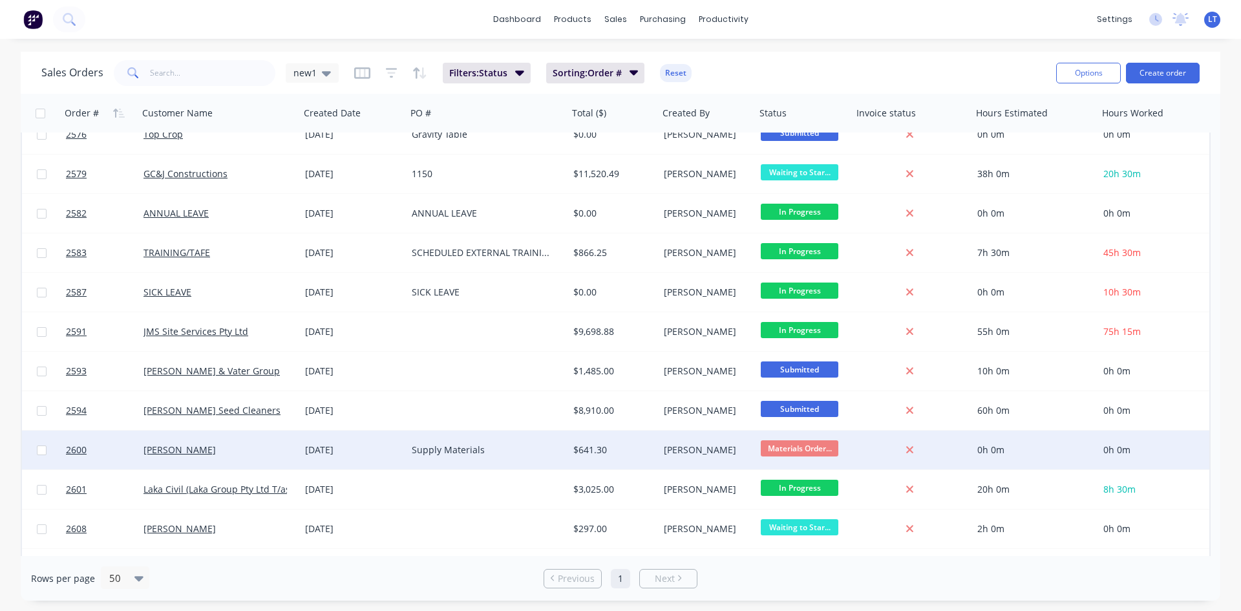
click at [224, 447] on div "[PERSON_NAME]" at bounding box center [216, 450] width 144 height 13
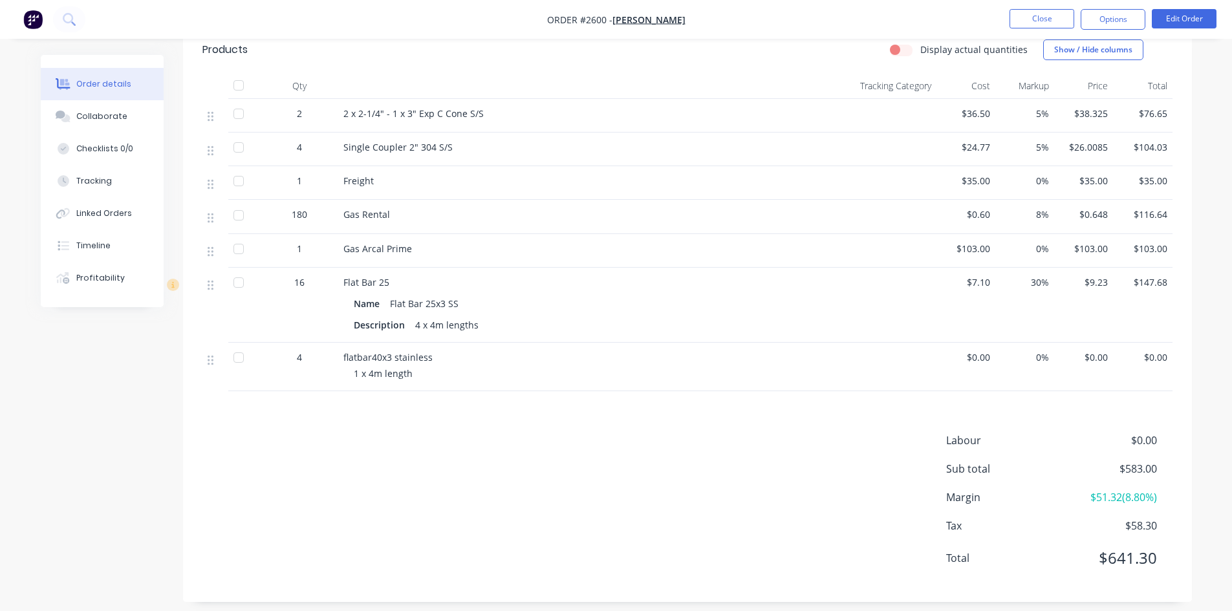
scroll to position [427, 0]
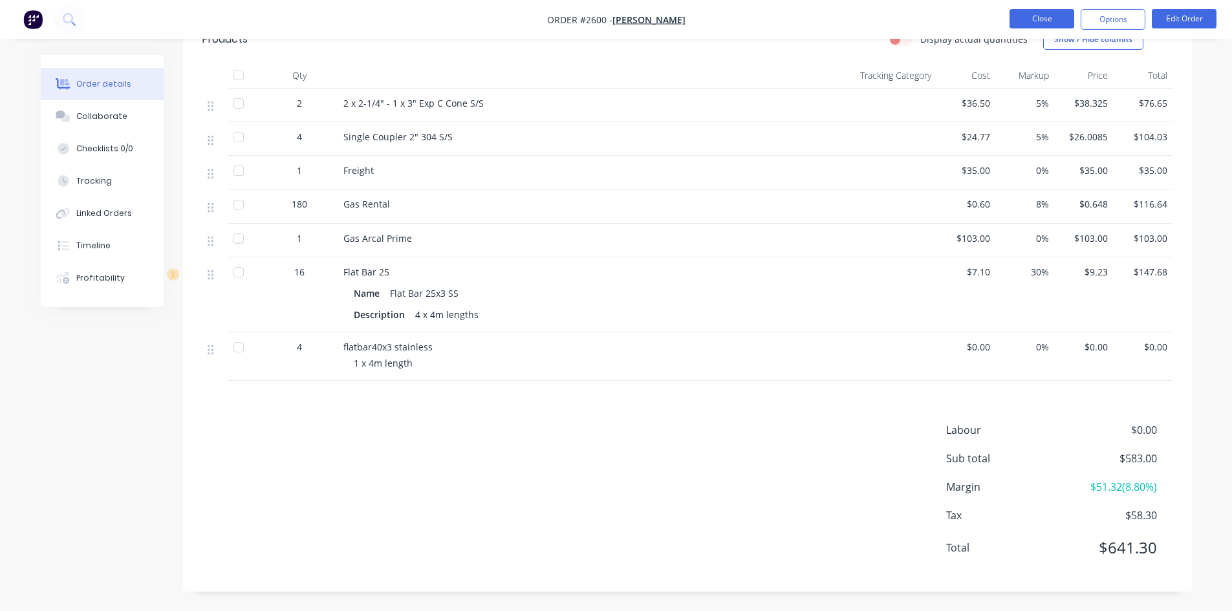
click at [1034, 19] on button "Close" at bounding box center [1041, 18] width 65 height 19
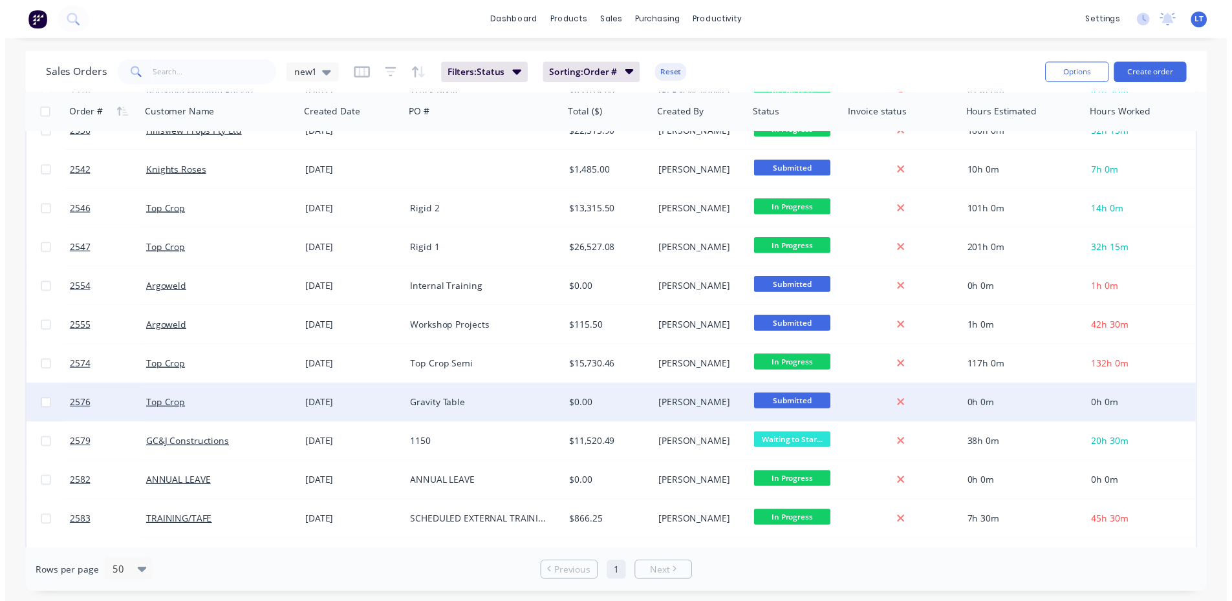
scroll to position [453, 0]
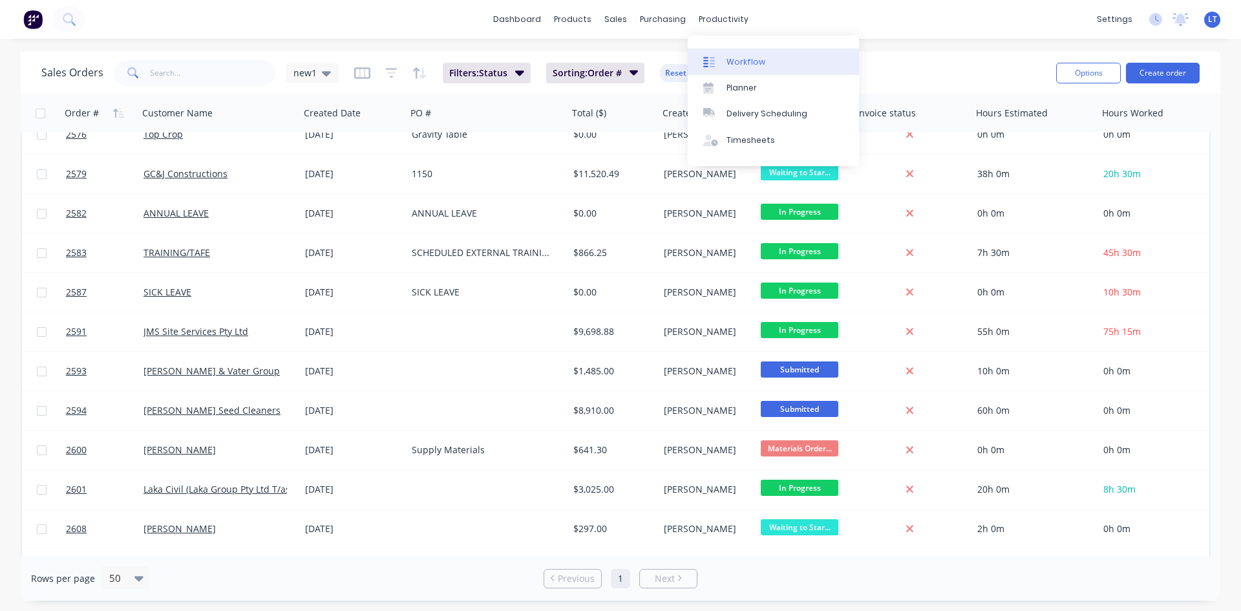
click at [762, 58] on div "Workflow" at bounding box center [746, 62] width 39 height 12
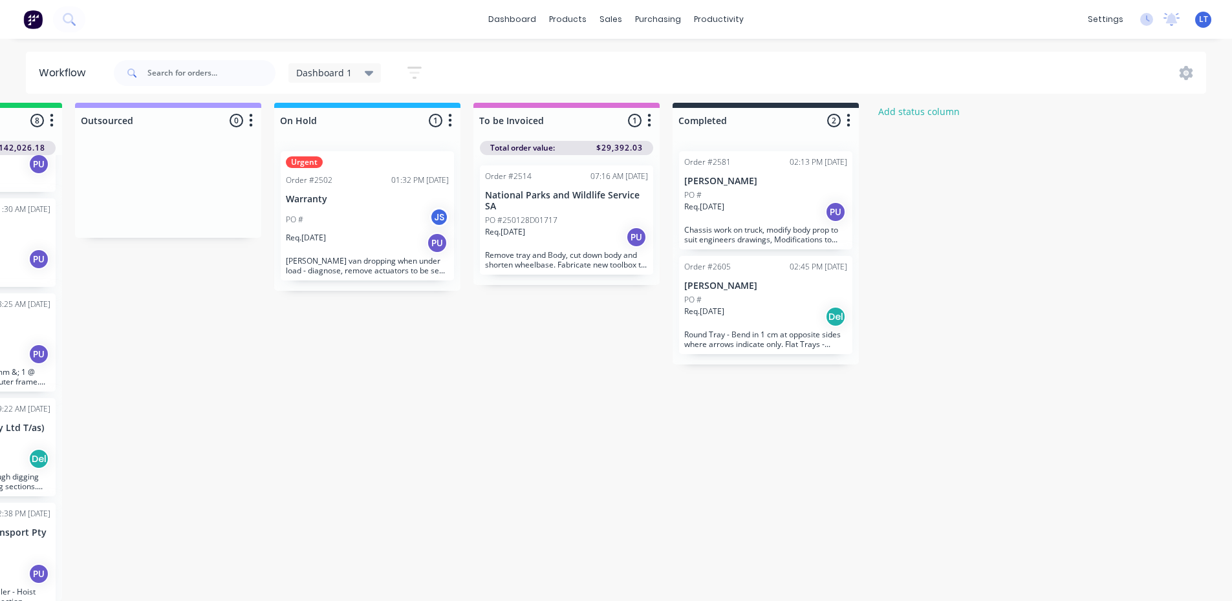
scroll to position [17, 882]
